Goal: Task Accomplishment & Management: Manage account settings

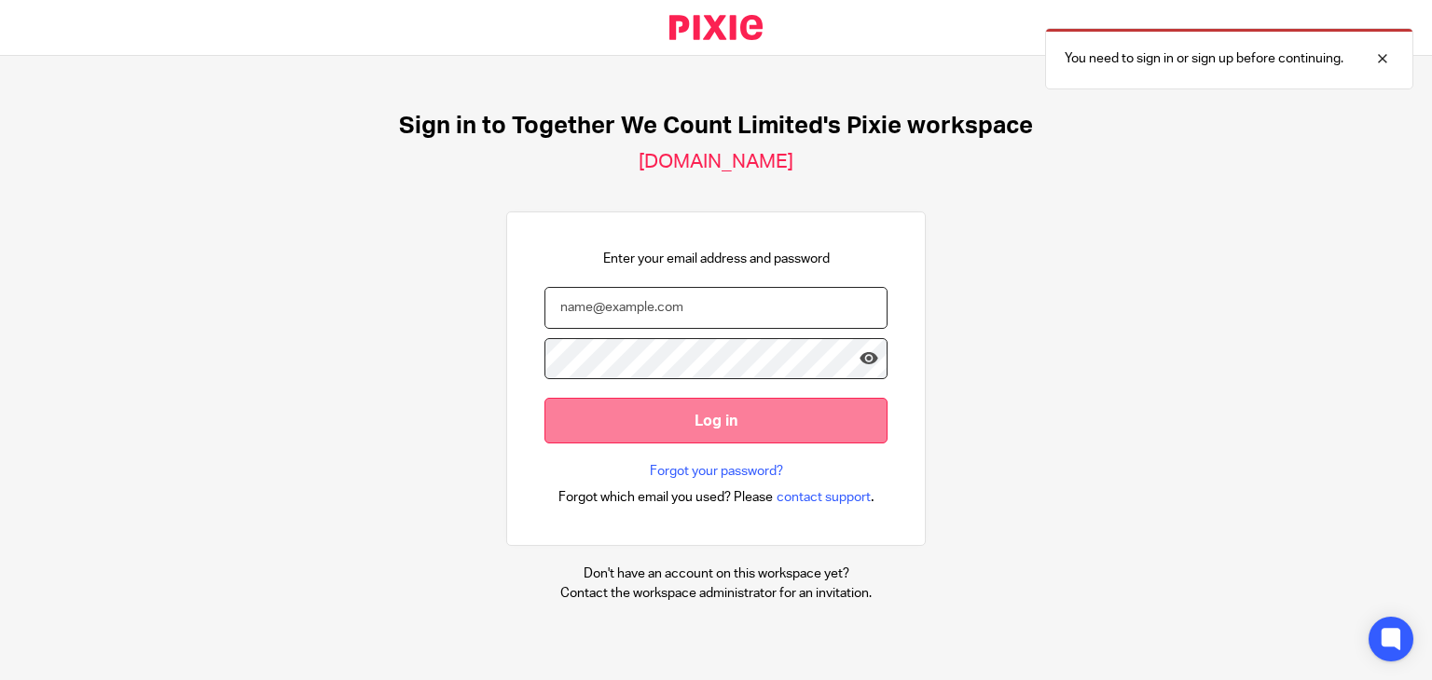
type input "penny@togetherwecount.co.uk"
click at [800, 422] on input "Log in" at bounding box center [715, 421] width 343 height 46
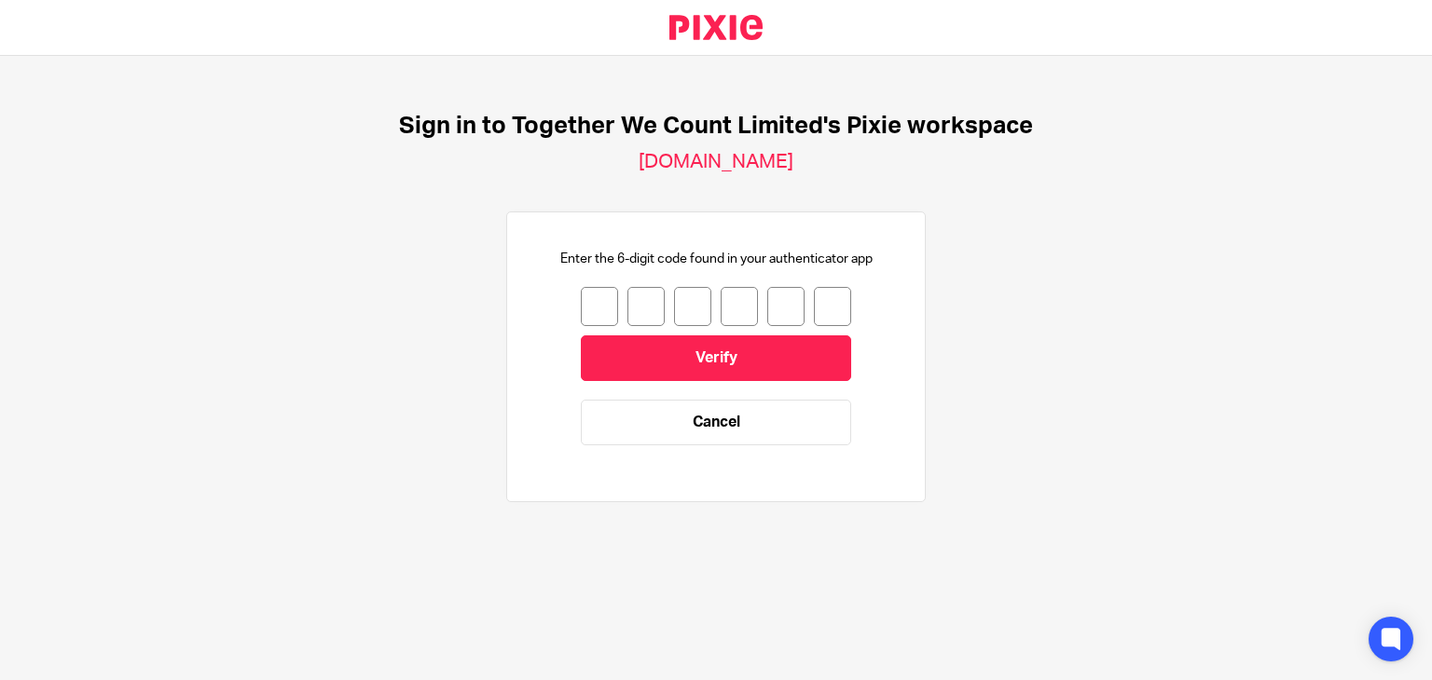
click at [589, 313] on input "number" at bounding box center [599, 306] width 37 height 39
type input "1"
type input "5"
type input "3"
type input "0"
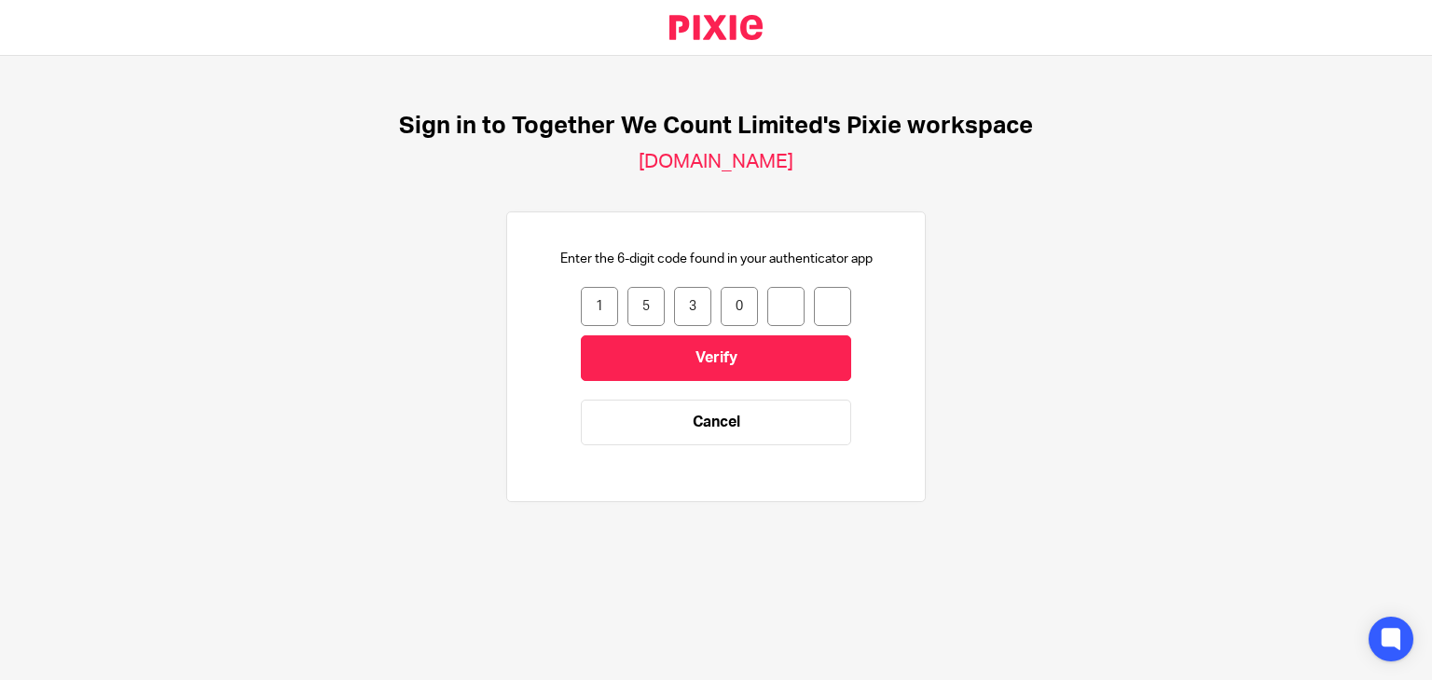
type input "1"
type input "2"
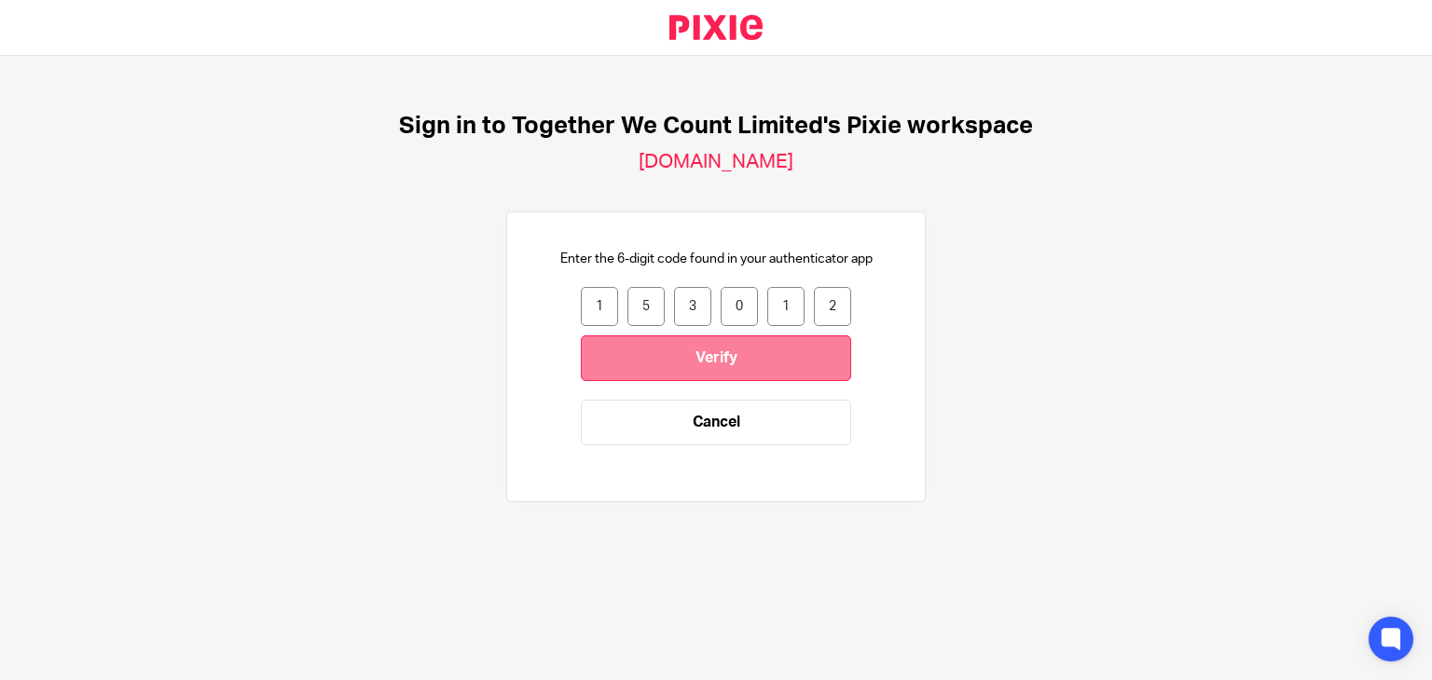
click at [712, 355] on input "Verify" at bounding box center [716, 359] width 270 height 46
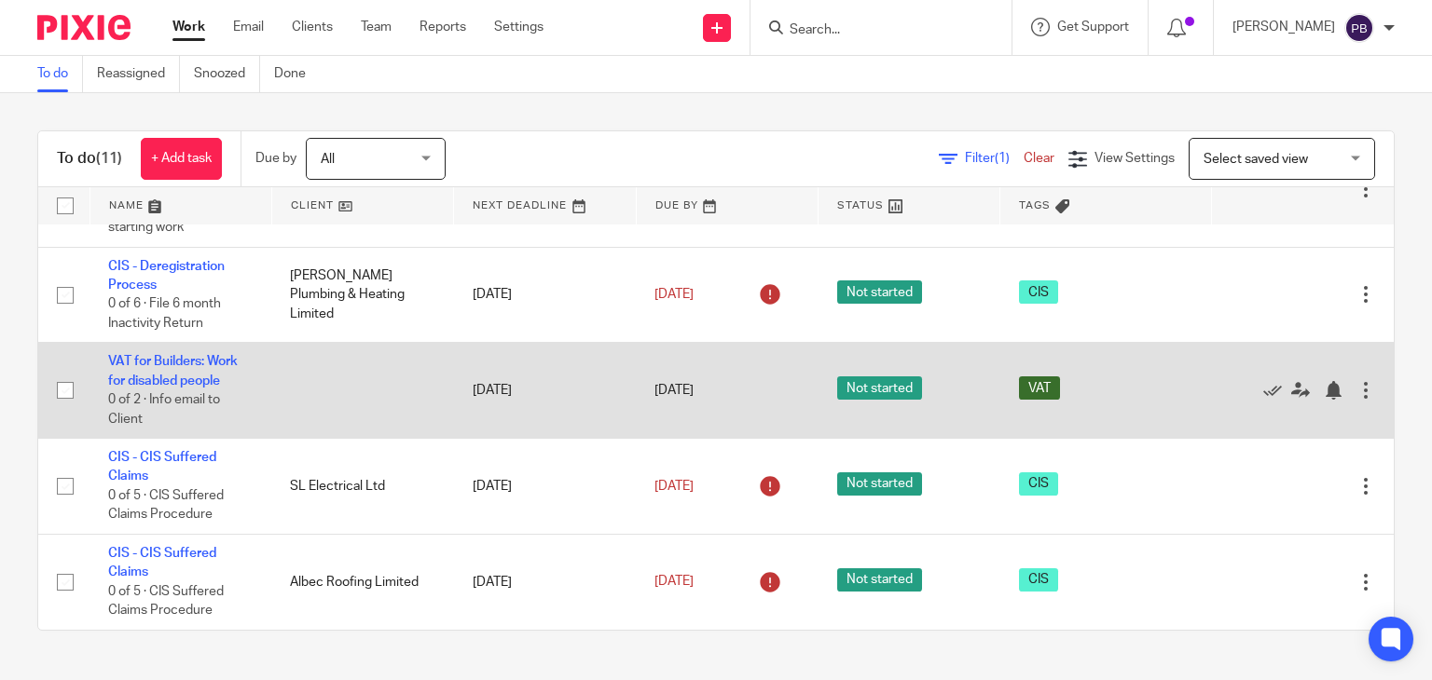
scroll to position [712, 0]
